Goal: Information Seeking & Learning: Learn about a topic

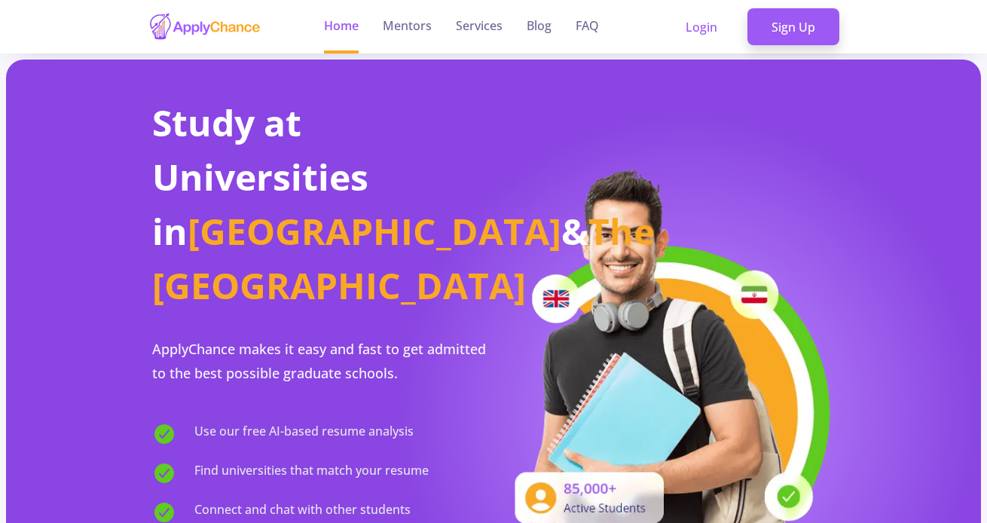
click at [599, 31] on ul "Home Mentors Services Blog FAQ" at bounding box center [461, 26] width 299 height 53
click at [592, 30] on link "FAQ" at bounding box center [587, 26] width 23 height 53
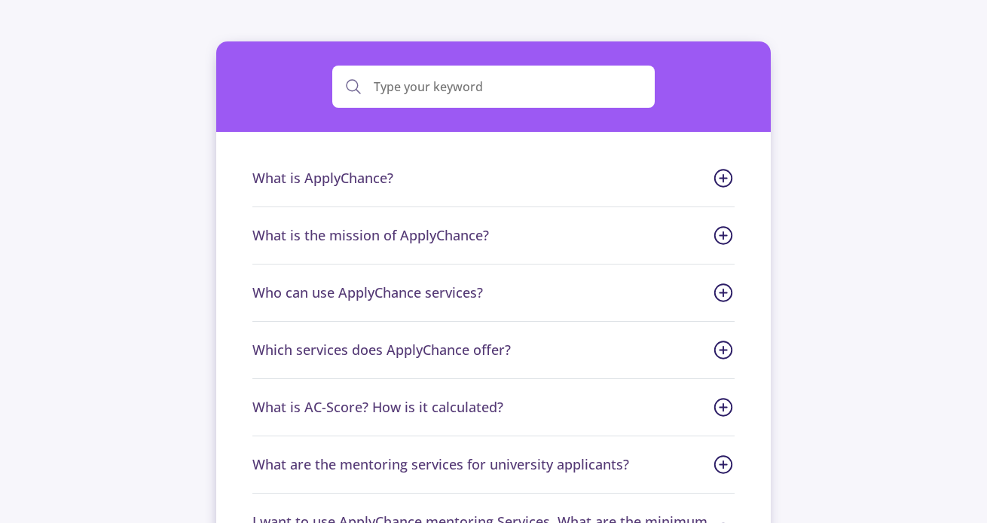
scroll to position [183, 0]
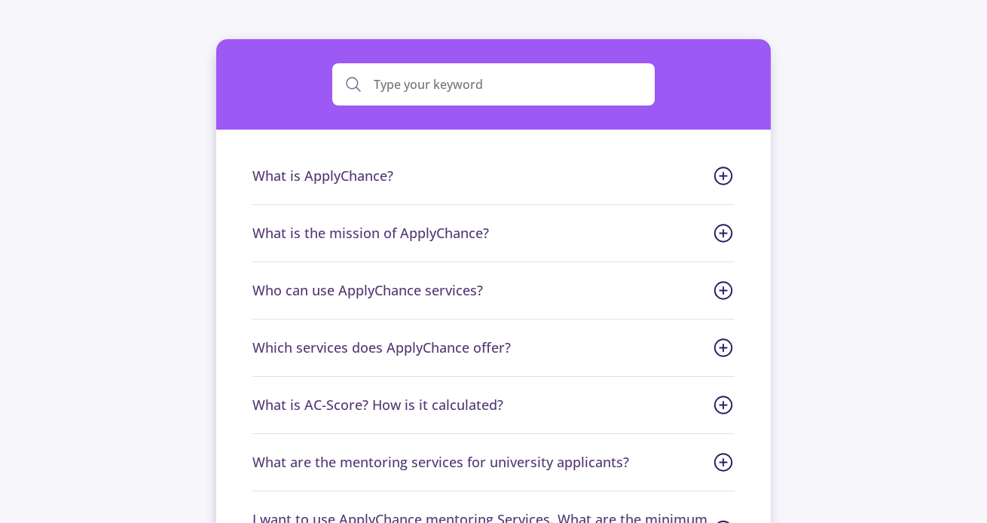
click at [458, 182] on span "What is ApplyChance?" at bounding box center [493, 176] width 483 height 20
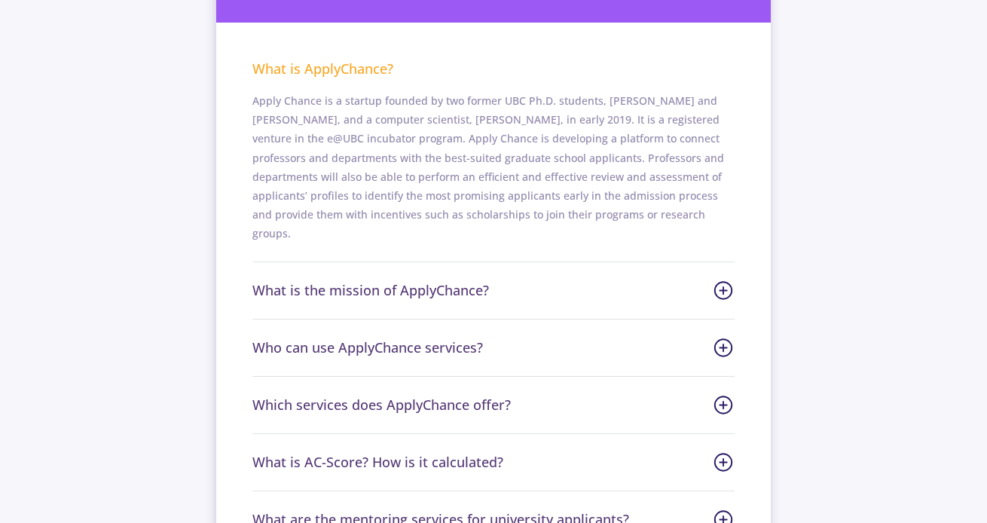
scroll to position [294, 0]
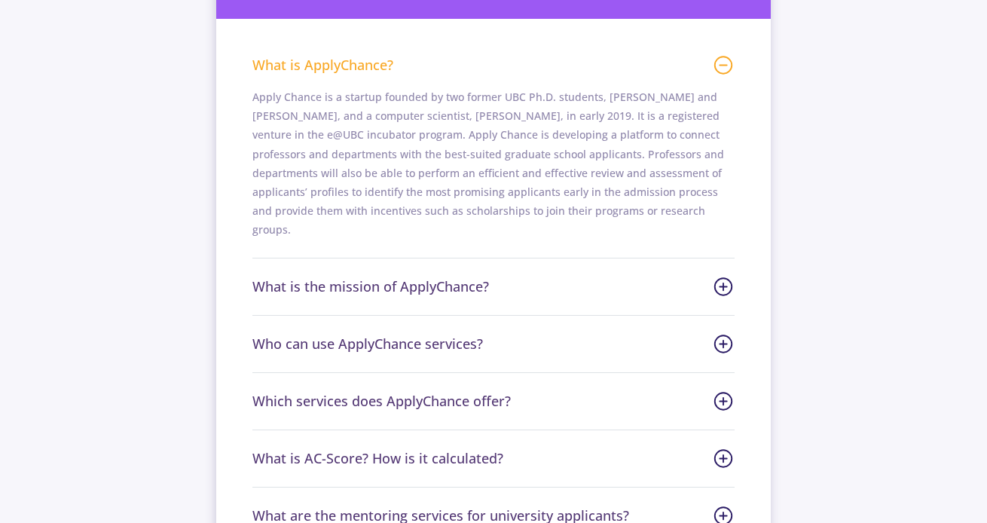
click at [452, 276] on span "What is the mission of ApplyChance?" at bounding box center [493, 286] width 483 height 20
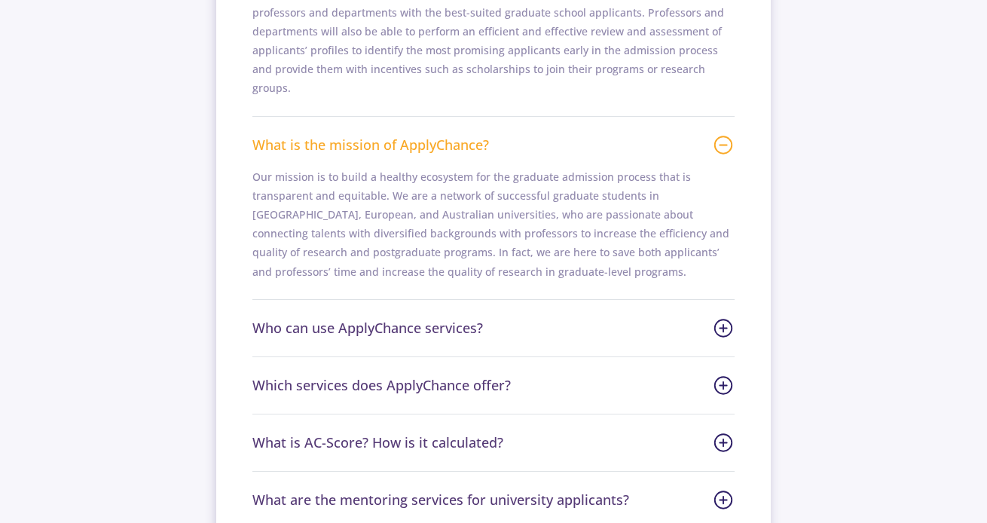
scroll to position [438, 0]
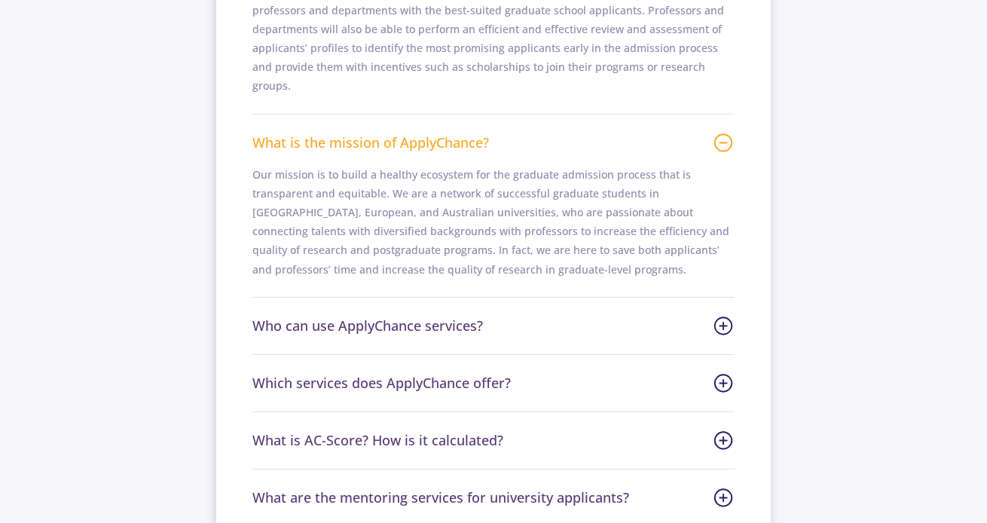
click at [450, 316] on span "Who can use ApplyChance services?" at bounding box center [493, 326] width 483 height 20
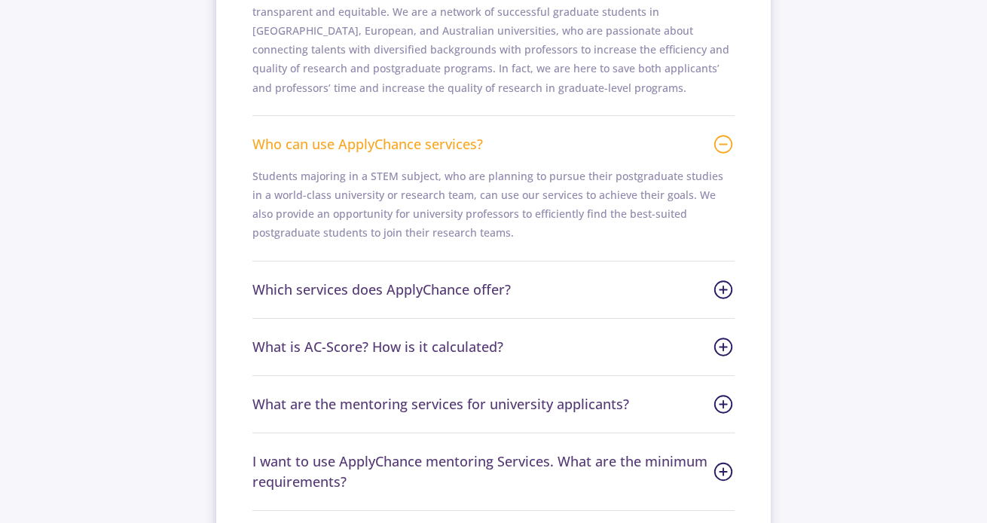
scroll to position [646, 0]
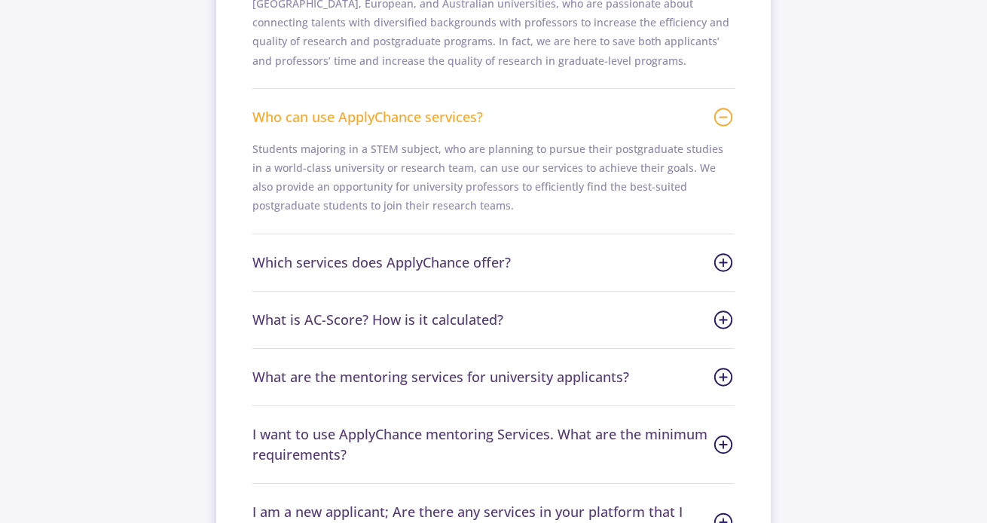
click at [446, 252] on span "Which services does ApplyChance offer?" at bounding box center [493, 262] width 483 height 20
